Goal: Use online tool/utility: Use online tool/utility

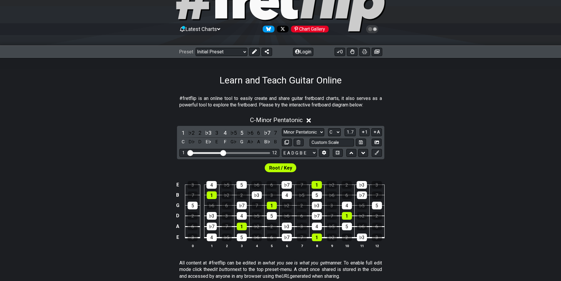
scroll to position [59, 0]
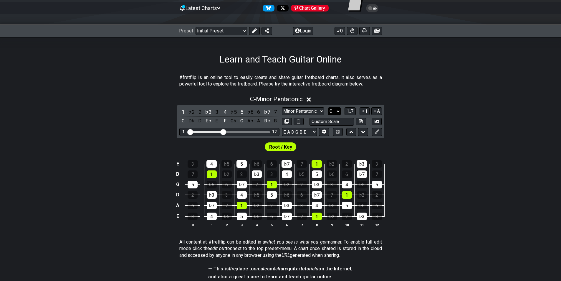
click at [339, 108] on select "A♭ A A♯ B♭ B C C♯ D♭ D D♯ E♭ E F F♯ G♭ G G♯" at bounding box center [334, 111] width 13 height 8
select select "B"
click at [328, 107] on select "A♭ A A♯ B♭ B C C♯ D♭ D D♯ E♭ E F F♯ G♭ G G♯" at bounding box center [334, 111] width 13 height 8
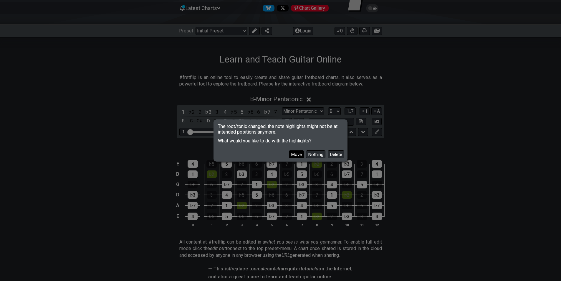
click at [295, 156] on button "Move" at bounding box center [296, 154] width 15 height 8
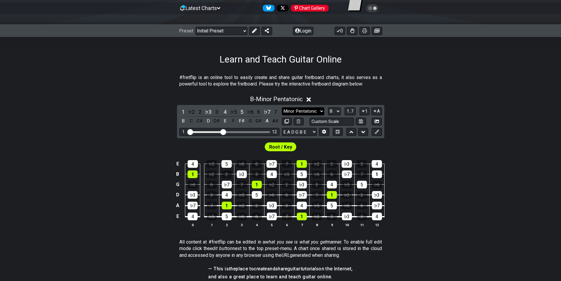
click at [308, 112] on select "Minor Pentatonic Click to edit Minor Pentatonic Major Pentatonic Minor Blues Ma…" at bounding box center [303, 111] width 42 height 8
select select "Minor / Aeolian"
click at [282, 107] on select "Minor Pentatonic Click to edit Minor Pentatonic Major Pentatonic Minor Blues Ma…" at bounding box center [303, 111] width 42 height 8
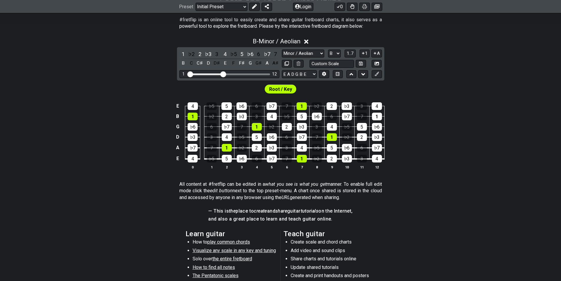
scroll to position [118, 0]
